Goal: Task Accomplishment & Management: Complete application form

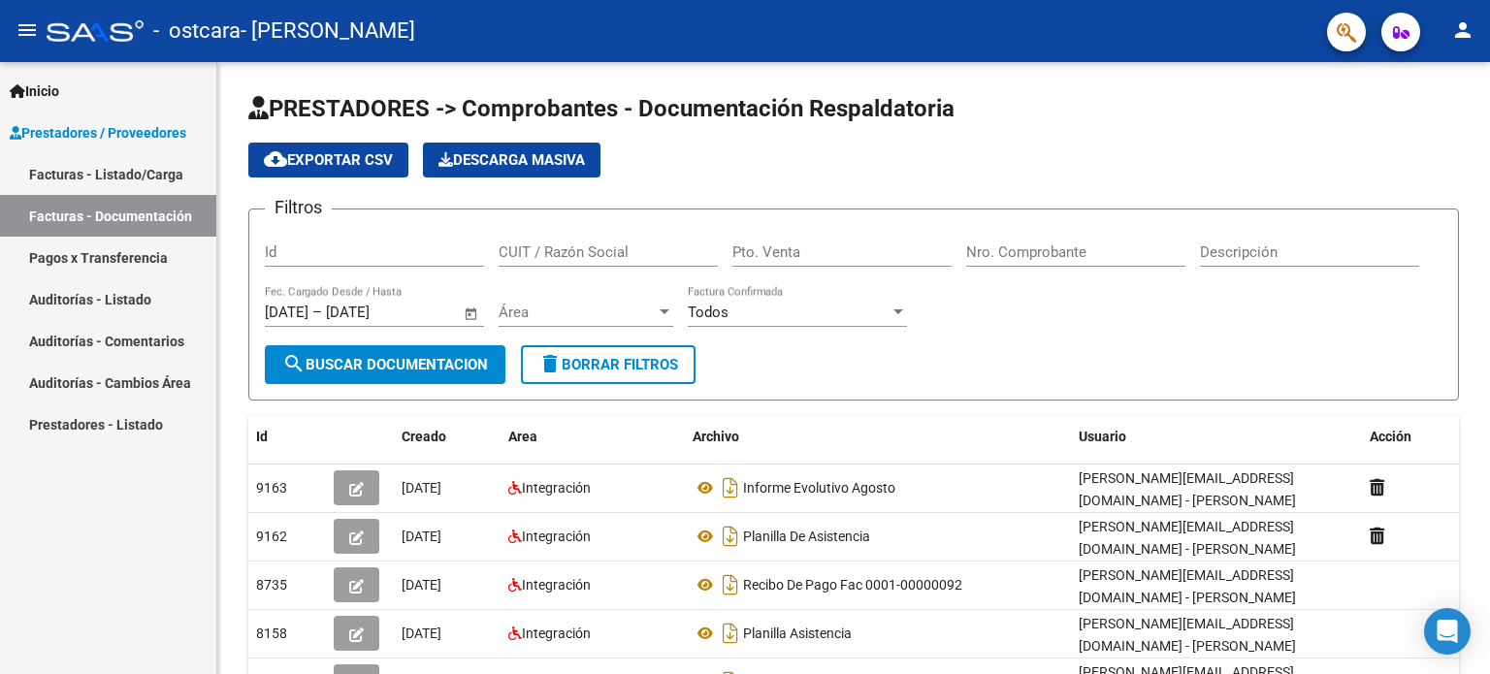
click at [82, 25] on div at bounding box center [95, 30] width 97 height 21
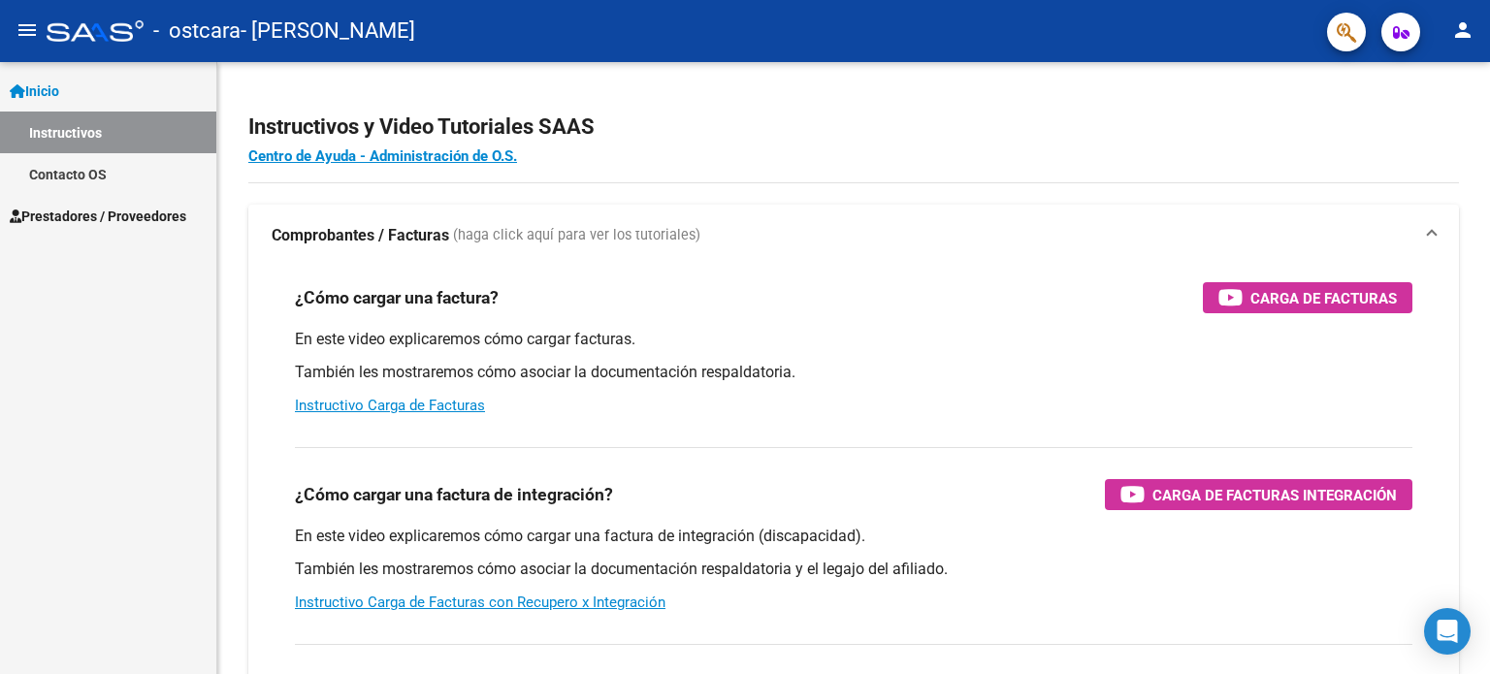
click at [58, 83] on span "Inicio" at bounding box center [34, 91] width 49 height 21
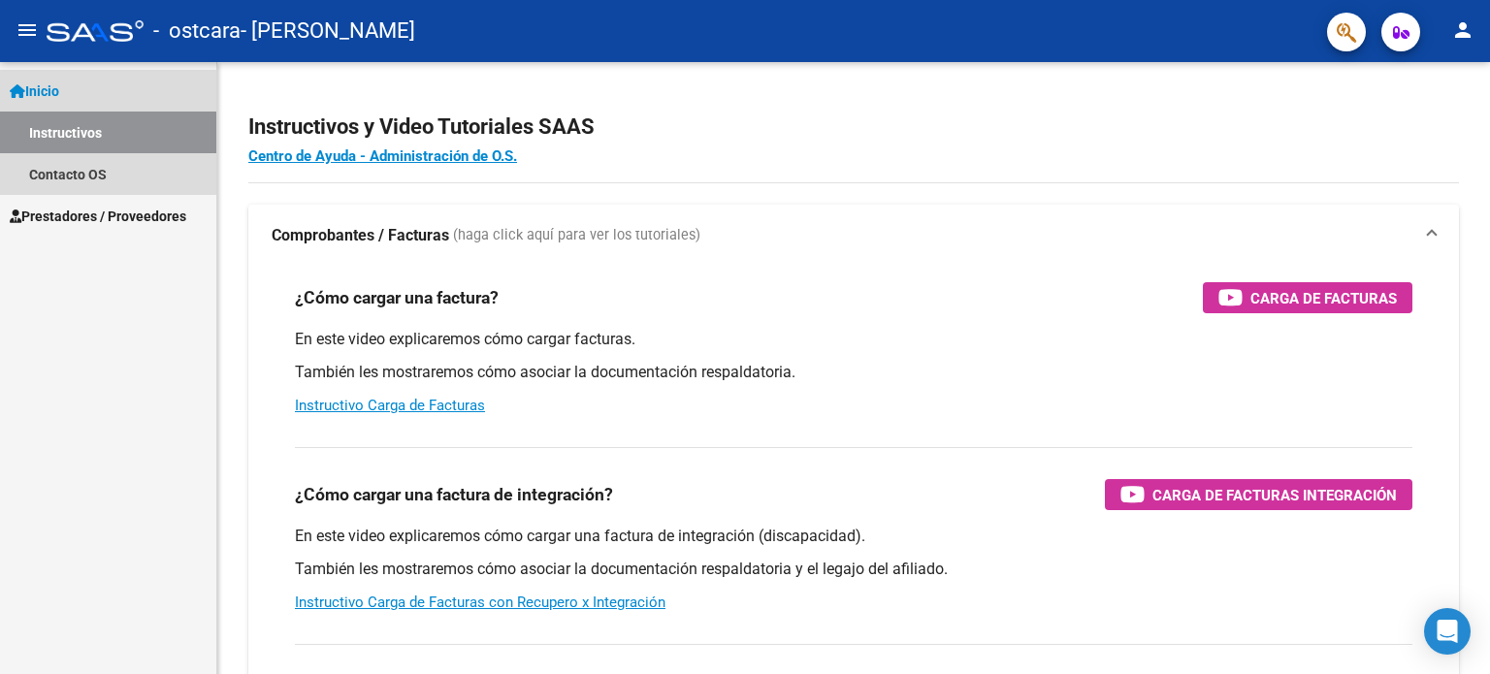
click at [81, 137] on link "Instructivos" at bounding box center [108, 133] width 216 height 42
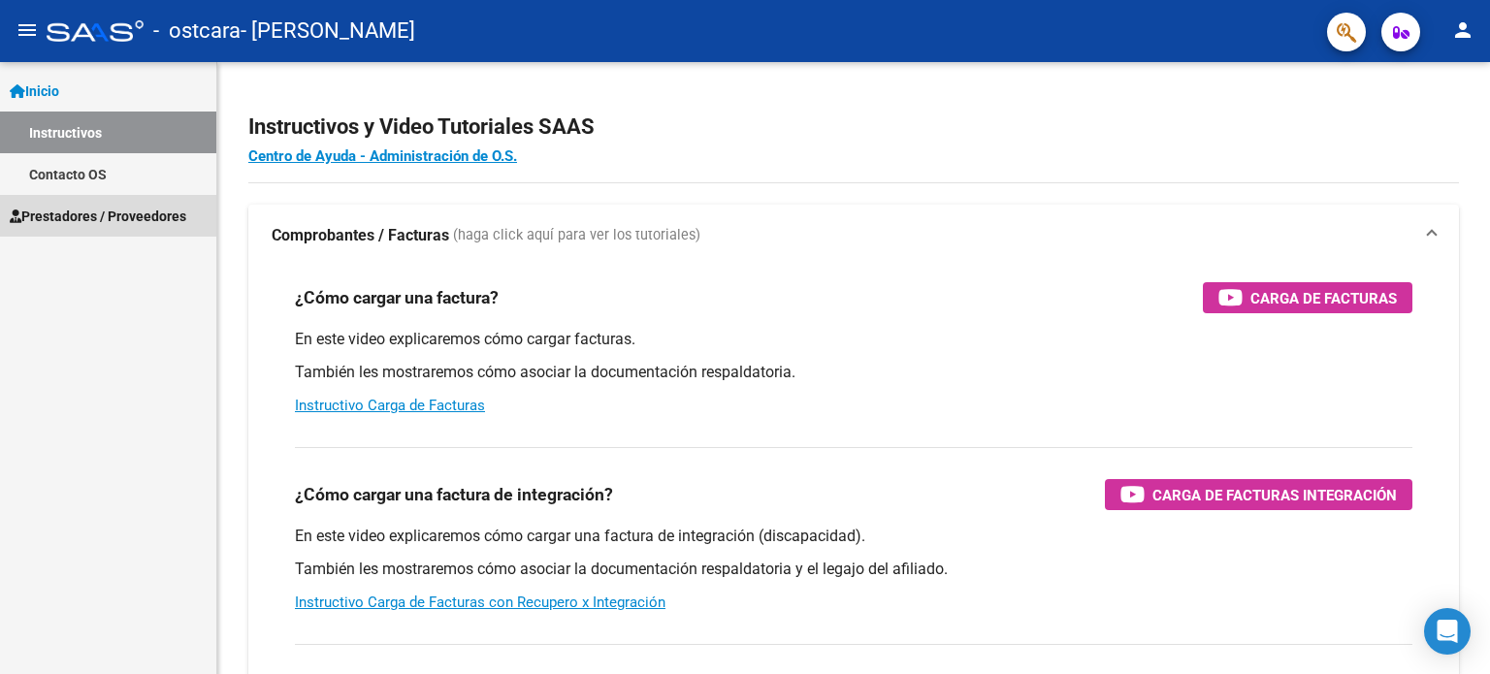
click at [81, 215] on span "Prestadores / Proveedores" at bounding box center [98, 216] width 177 height 21
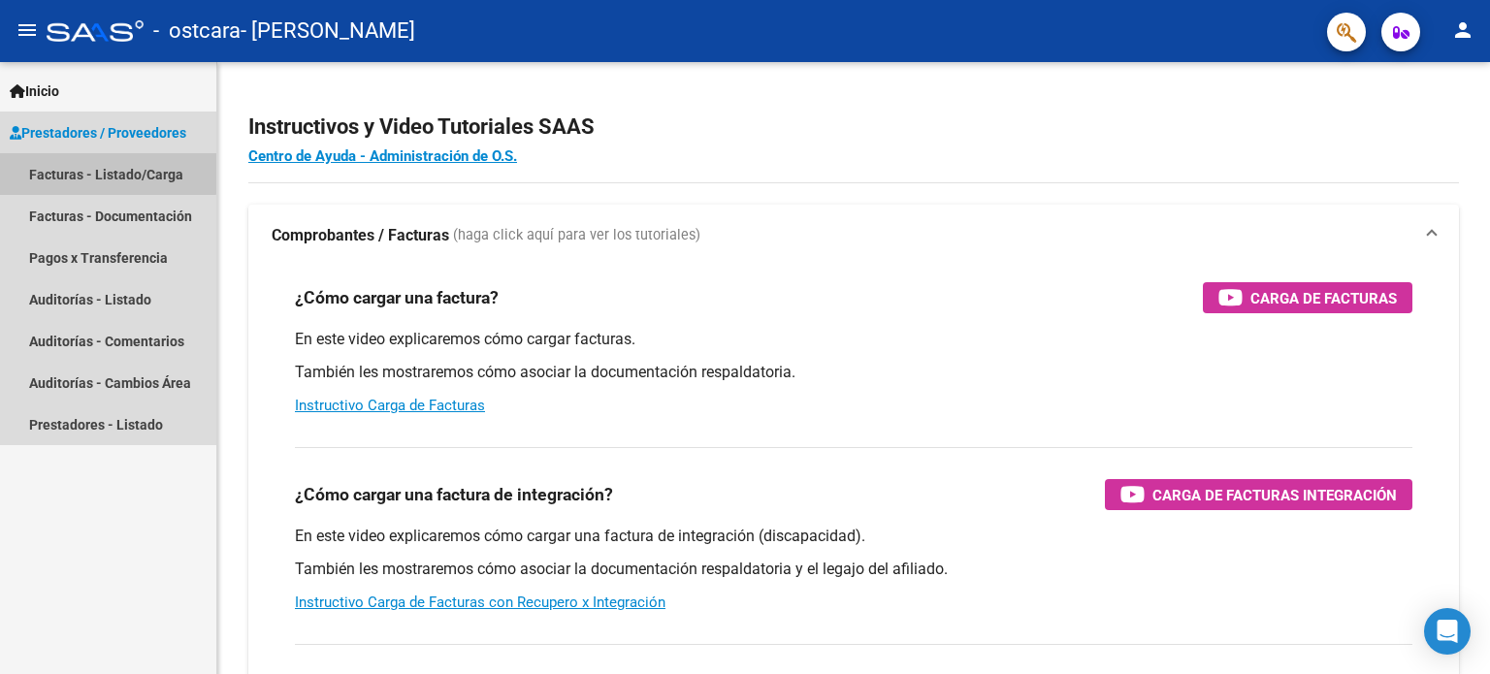
click at [100, 173] on link "Facturas - Listado/Carga" at bounding box center [108, 174] width 216 height 42
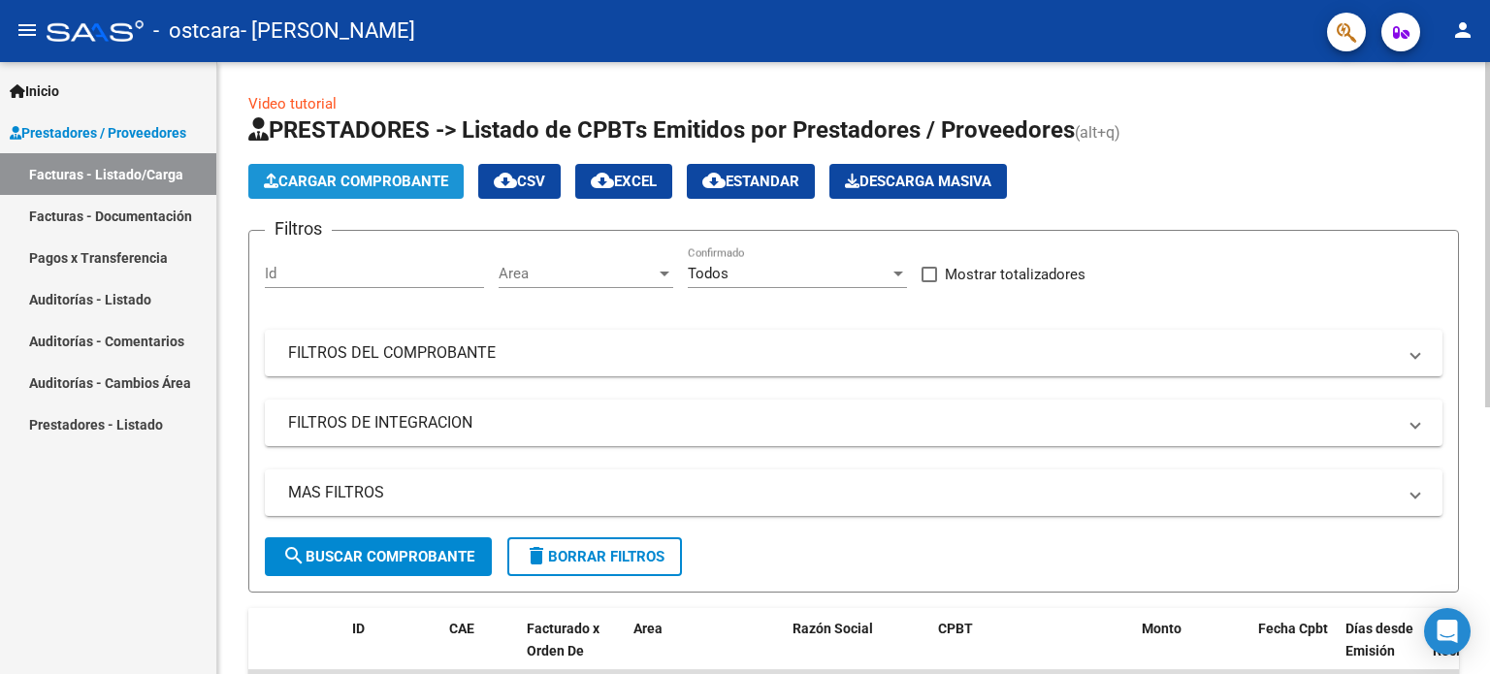
click at [416, 173] on span "Cargar Comprobante" at bounding box center [356, 181] width 184 height 17
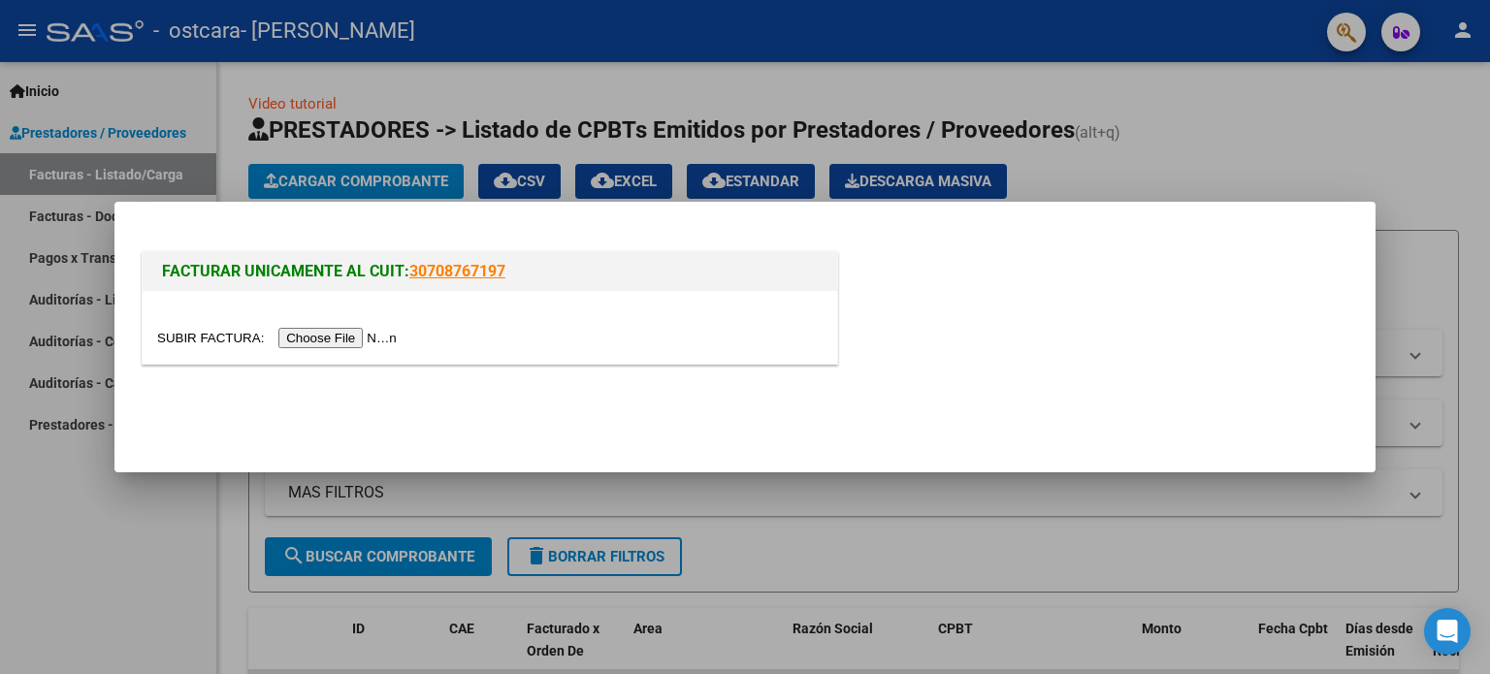
click at [340, 337] on input "file" at bounding box center [279, 338] width 245 height 20
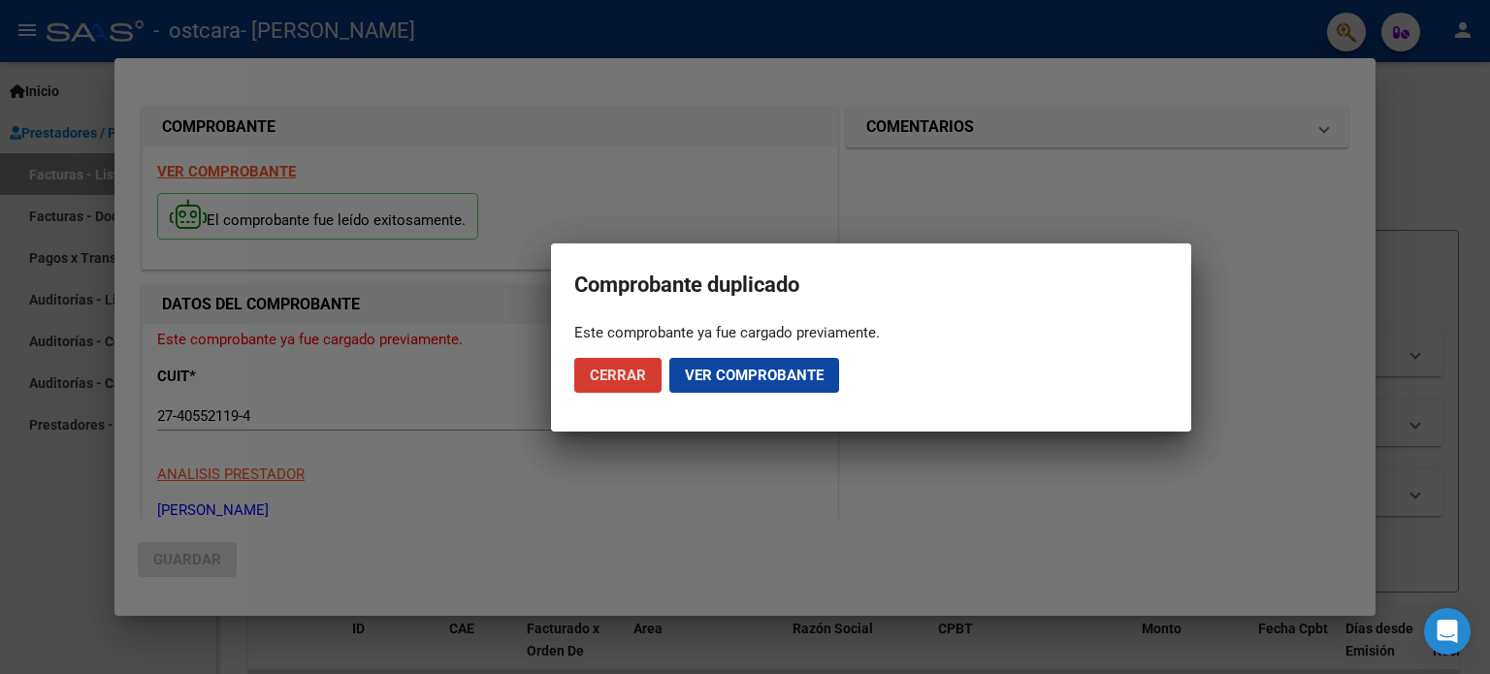
click at [607, 375] on span "Cerrar" at bounding box center [618, 375] width 56 height 17
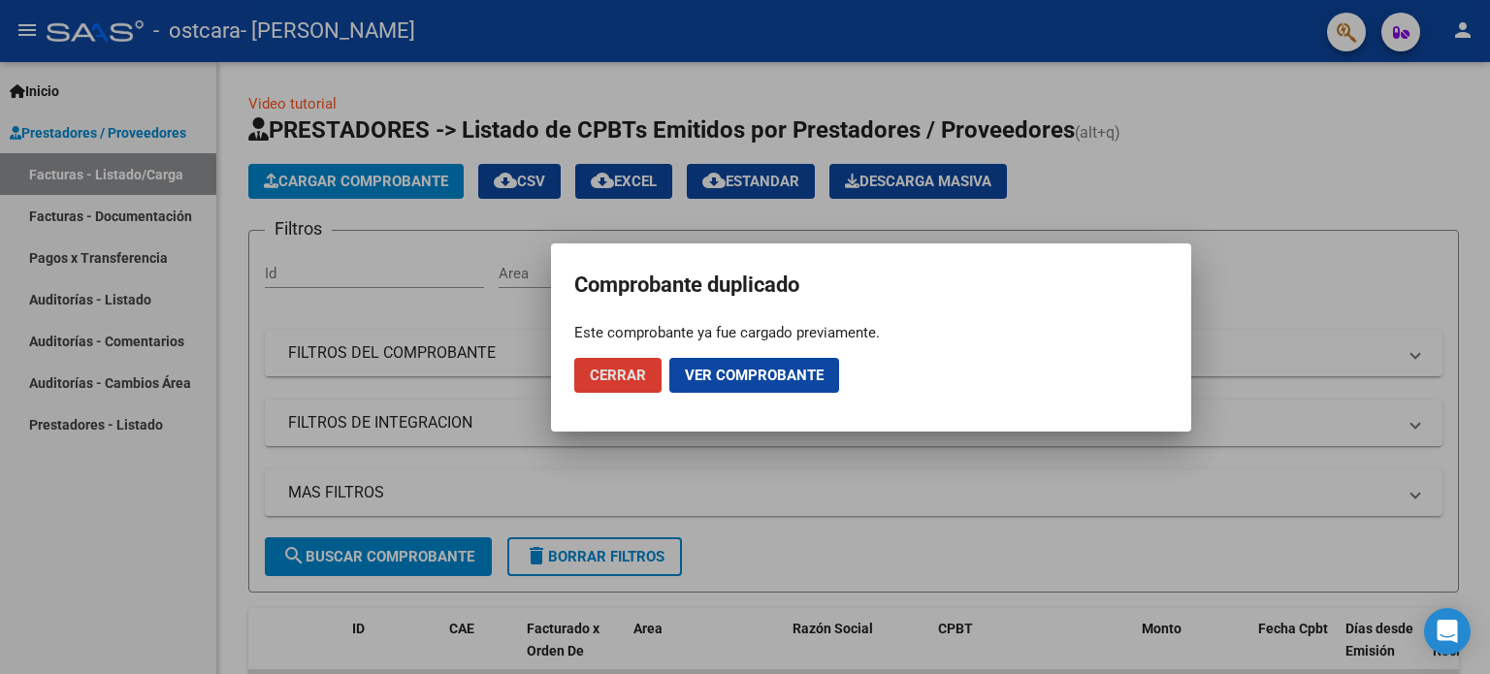
click at [602, 371] on span "Cerrar" at bounding box center [618, 375] width 56 height 17
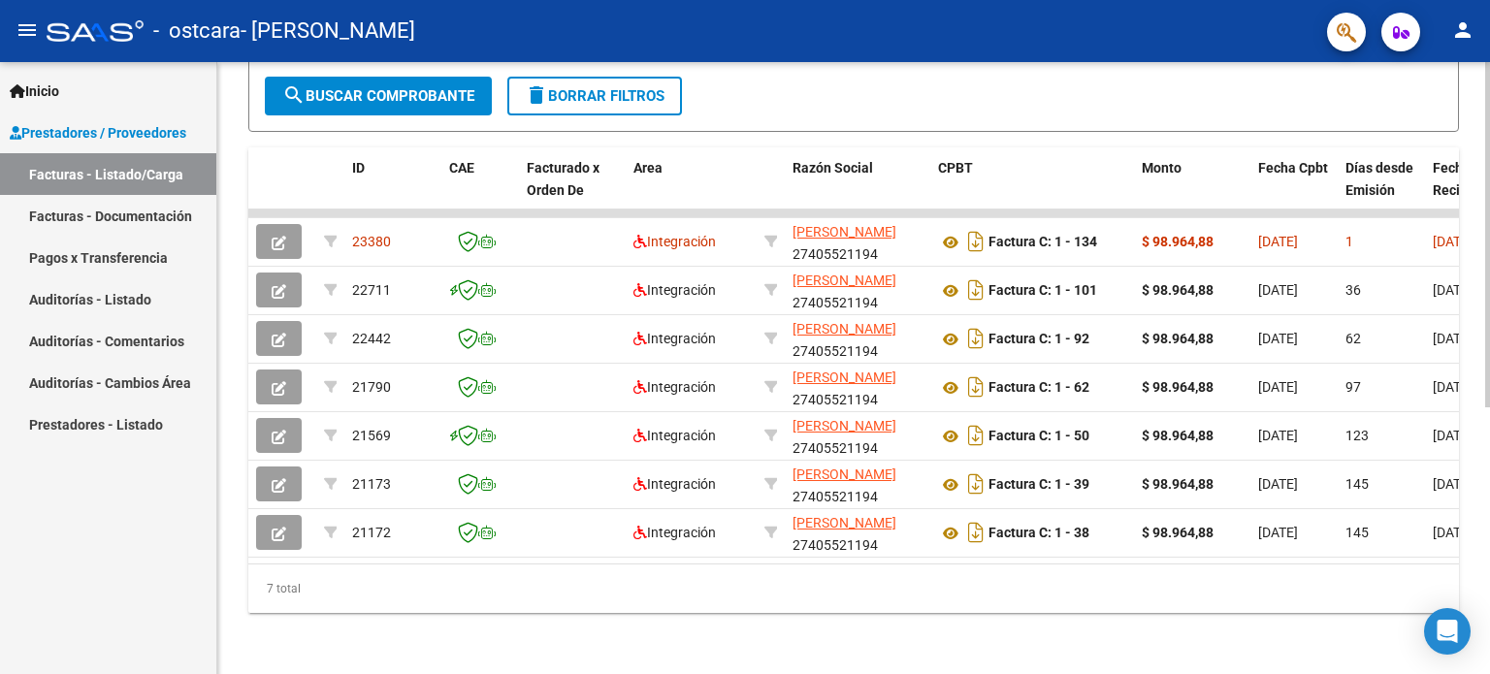
scroll to position [474, 0]
